Goal: Ask a question: Seek information or help from site administrators or community

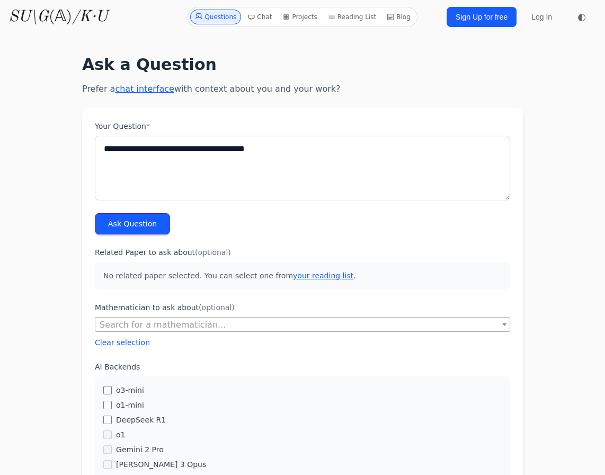
click at [168, 154] on textarea "**********" at bounding box center [302, 168] width 415 height 65
click at [144, 145] on textarea "**********" at bounding box center [302, 168] width 415 height 65
click at [148, 147] on textarea "**********" at bounding box center [302, 168] width 415 height 65
type textarea "**********"
click at [106, 224] on button "Ask Question" at bounding box center [132, 223] width 75 height 21
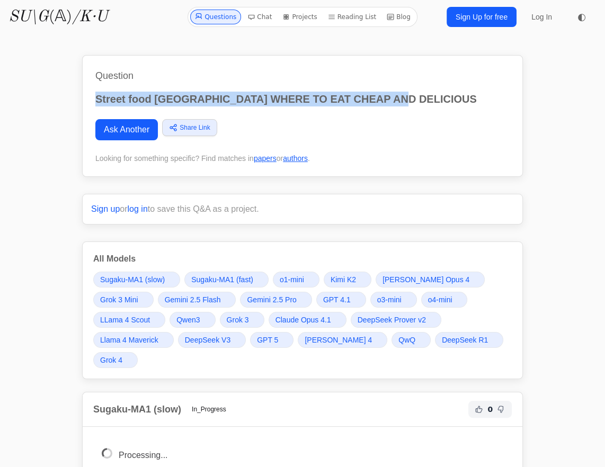
drag, startPoint x: 416, startPoint y: 104, endPoint x: 127, endPoint y: 123, distance: 290.0
click at [87, 90] on div "Question Street food PRAGUE WHERE TO EAT CHEAP AND DELICIOUS Ask Another Share …" at bounding box center [302, 116] width 441 height 122
copy p "Street food PRAGUE WHERE TO EAT CHEAP AND DELICIOUS"
click at [128, 127] on link "Ask Another" at bounding box center [126, 129] width 63 height 21
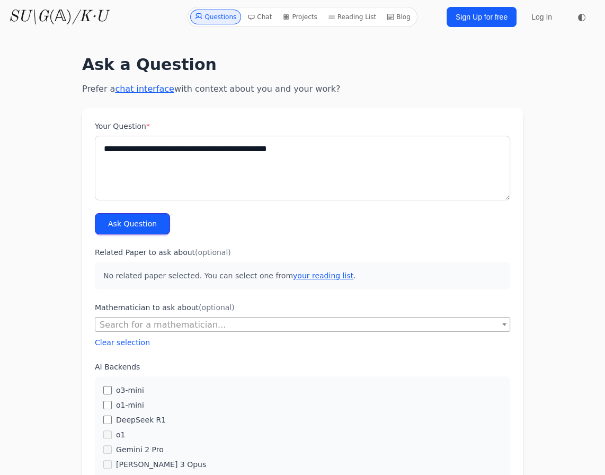
click at [188, 148] on textarea "**********" at bounding box center [302, 168] width 415 height 65
click at [178, 148] on textarea "**********" at bounding box center [302, 168] width 415 height 65
type textarea "**********"
click at [122, 222] on button "Ask Question" at bounding box center [132, 223] width 75 height 21
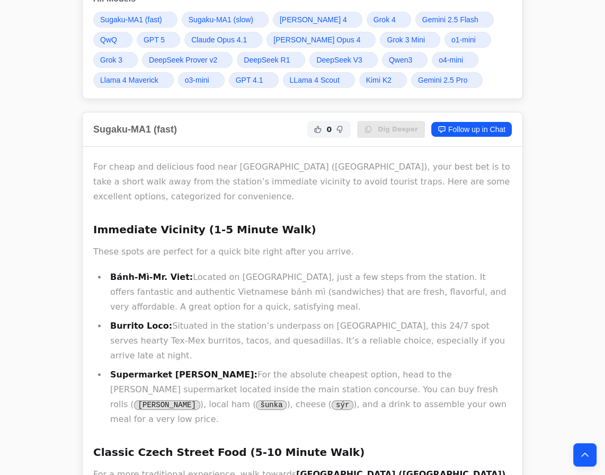
scroll to position [337, 0]
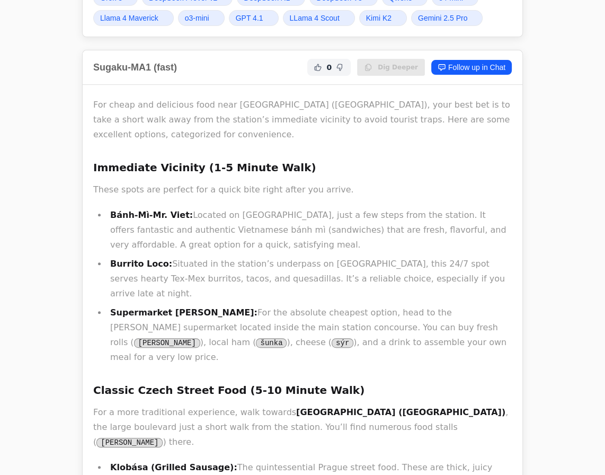
drag, startPoint x: 177, startPoint y: 214, endPoint x: 99, endPoint y: 205, distance: 78.9
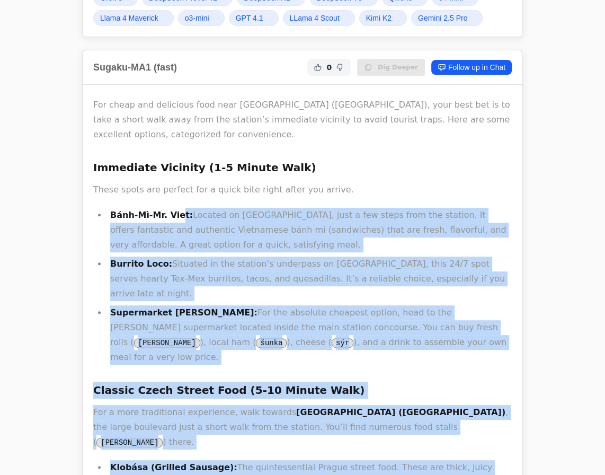
drag, startPoint x: 110, startPoint y: 210, endPoint x: 174, endPoint y: 212, distance: 64.1
click at [175, 210] on strong "Bánh-Mì-Mr. Viet:" at bounding box center [151, 215] width 83 height 10
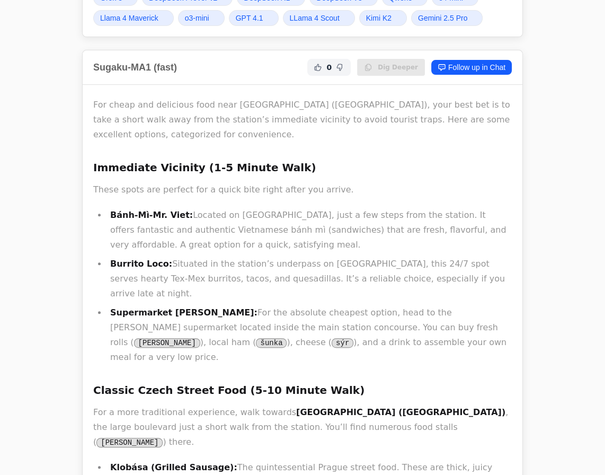
click at [149, 246] on li "Bánh-Mì-Mr. Viet: Located on Opletalova street, just a few steps from the stati…" at bounding box center [309, 230] width 405 height 45
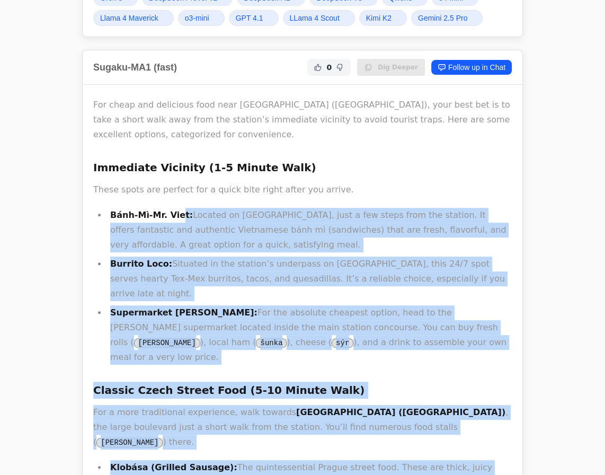
drag, startPoint x: 112, startPoint y: 210, endPoint x: 172, endPoint y: 210, distance: 60.4
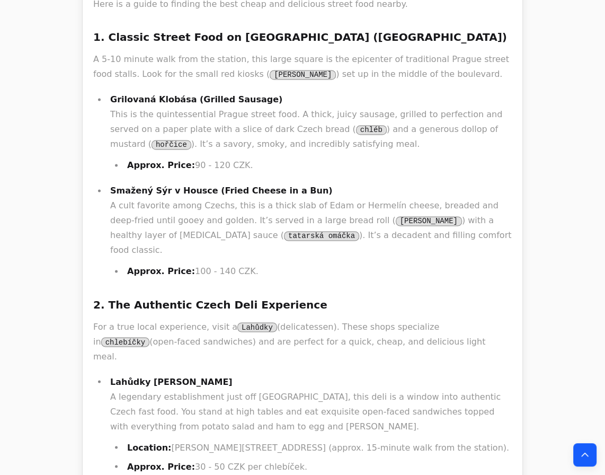
scroll to position [1349, 0]
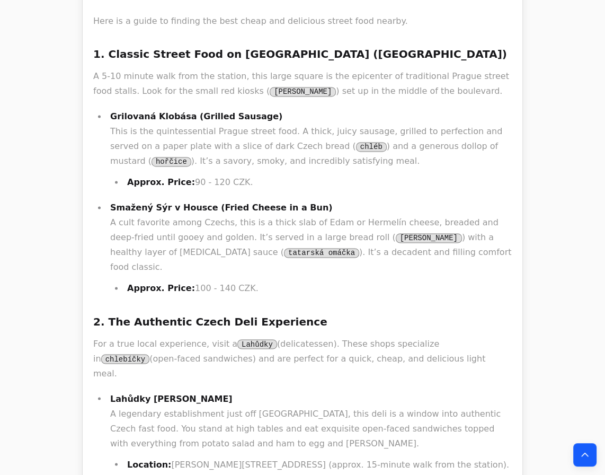
drag, startPoint x: 185, startPoint y: 295, endPoint x: 187, endPoint y: 288, distance: 6.6
click at [189, 391] on li "Lahůdky Zlatý Kříž A legendary establishment just off Wenceslas Square, this de…" at bounding box center [309, 441] width 405 height 100
click at [181, 391] on li "Lahůdky Zlatý Kříž A legendary establishment just off Wenceslas Square, this de…" at bounding box center [309, 441] width 405 height 100
drag, startPoint x: 186, startPoint y: 294, endPoint x: 133, endPoint y: 290, distance: 53.1
click at [133, 391] on li "Lahůdky Zlatý Kříž A legendary establishment just off Wenceslas Square, this de…" at bounding box center [309, 441] width 405 height 100
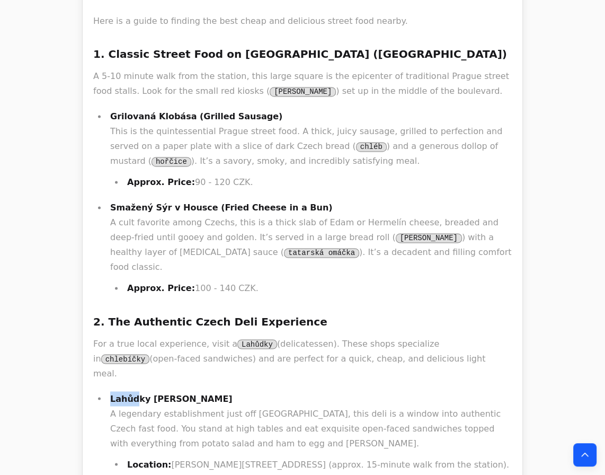
click at [134, 393] on strong "Lahůdky Zlatý Kříž" at bounding box center [171, 398] width 122 height 10
drag, startPoint x: 110, startPoint y: 293, endPoint x: 179, endPoint y: 292, distance: 68.4
click at [179, 393] on strong "Lahůdky Zlatý Kříž" at bounding box center [171, 398] width 122 height 10
copy strong "Lahůdky Zlatý Kříž"
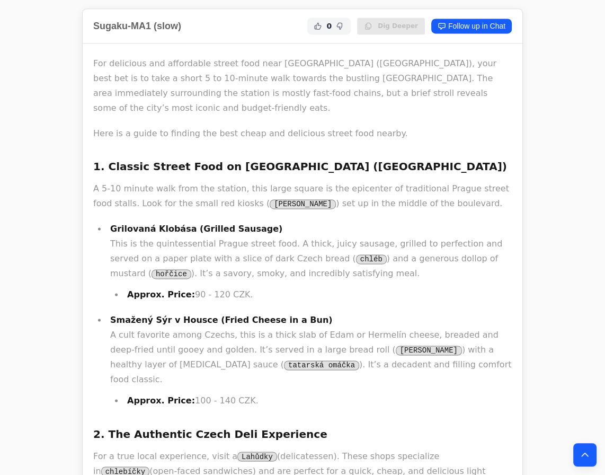
scroll to position [1252, 0]
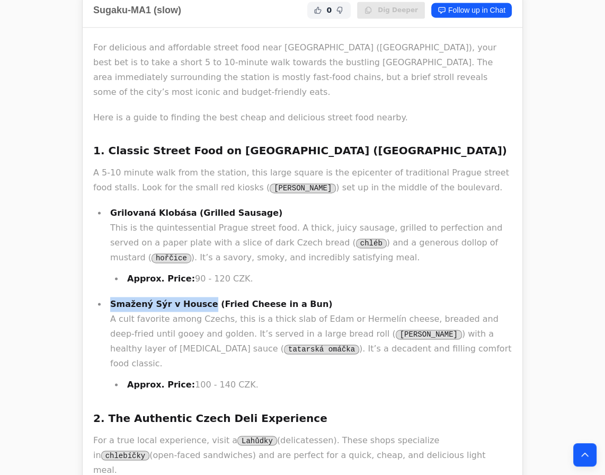
drag, startPoint x: 108, startPoint y: 227, endPoint x: 194, endPoint y: 224, distance: 85.9
click at [194, 297] on li "Smažený Sýr v Housce (Fried Cheese in a Bun) A cult favorite among Czechs, this…" at bounding box center [309, 344] width 405 height 95
click at [218, 299] on strong "Smažený Sýr v Housce (Fried Cheese in a Bun)" at bounding box center [221, 304] width 223 height 10
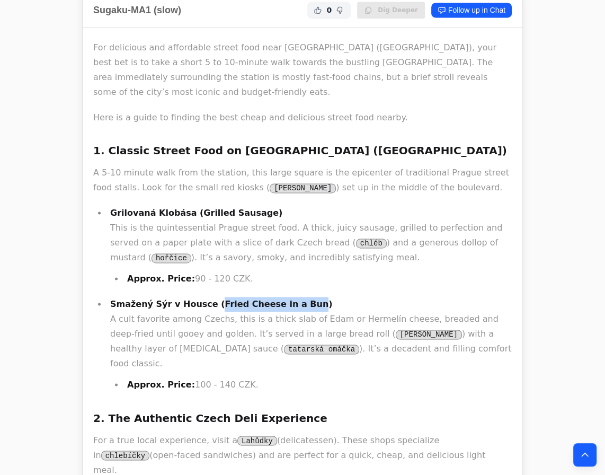
drag, startPoint x: 200, startPoint y: 228, endPoint x: 283, endPoint y: 225, distance: 82.8
click at [283, 299] on strong "Smažený Sýr v Housce (Fried Cheese in a Bun)" at bounding box center [221, 304] width 223 height 10
copy strong "Fried Cheese in a Bun"
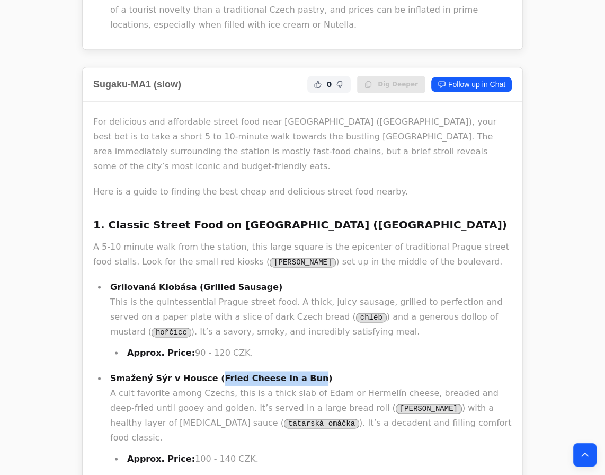
scroll to position [1156, 0]
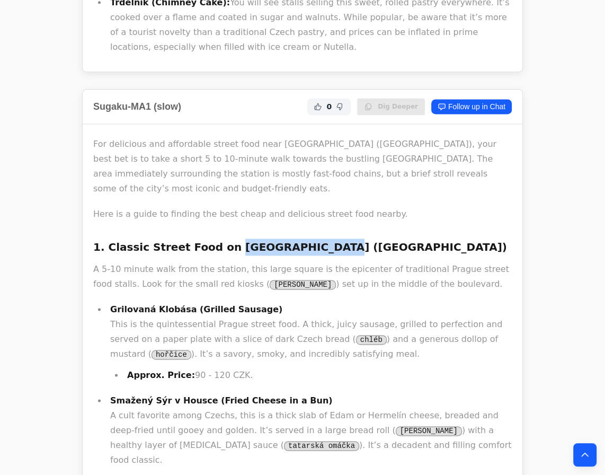
drag, startPoint x: 213, startPoint y: 171, endPoint x: 297, endPoint y: 167, distance: 84.3
click at [297, 238] on h3 "1. Classic Street Food on Wenceslas Square (Václavské náměstí)" at bounding box center [302, 246] width 419 height 17
copy h3 "Wenceslas Square"
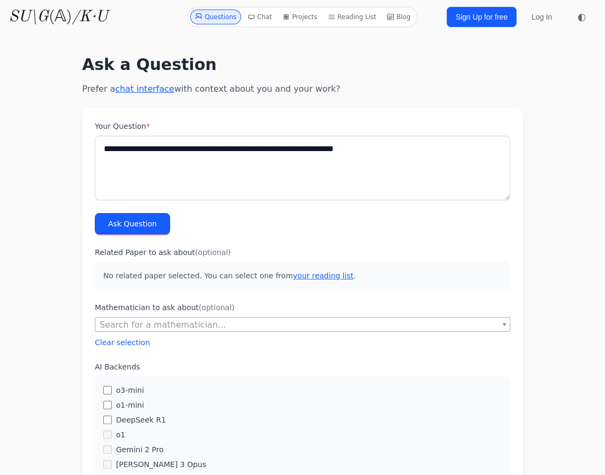
type textarea "**********"
click at [135, 221] on button "Ask Question" at bounding box center [132, 223] width 75 height 21
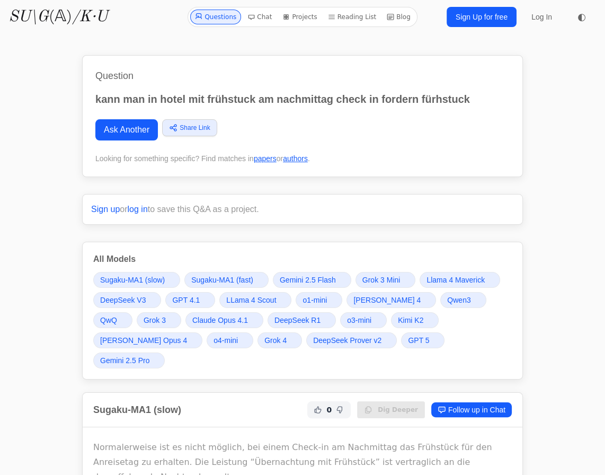
click at [408, 343] on span "GPT 5" at bounding box center [418, 340] width 21 height 11
click at [264, 343] on span "Grok 4" at bounding box center [275, 340] width 22 height 11
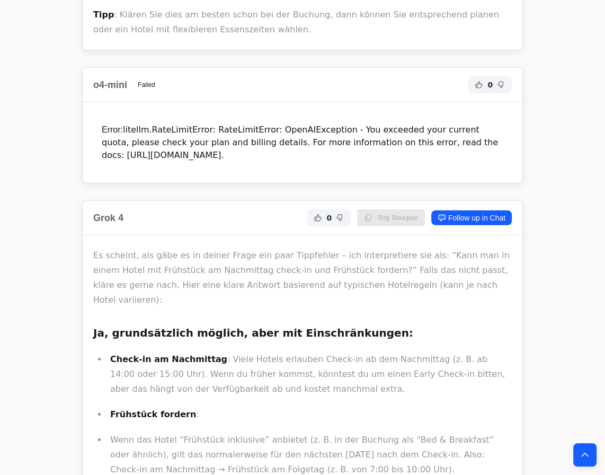
scroll to position [9273, 0]
